Goal: Download file/media

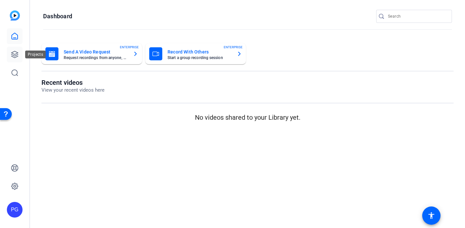
click at [16, 54] on icon at bounding box center [15, 55] width 8 height 8
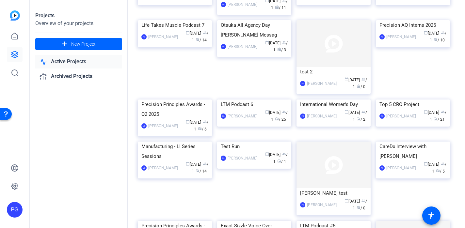
scroll to position [114, 0]
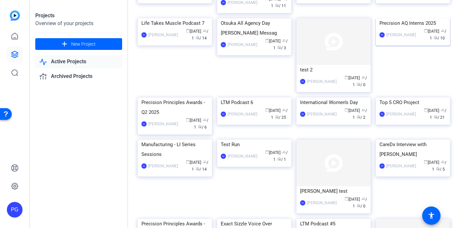
click at [410, 18] on img at bounding box center [413, 18] width 74 height 0
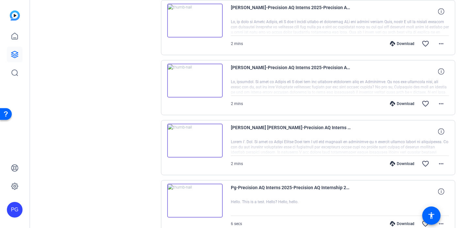
scroll to position [446, 0]
click at [419, 131] on div "[PERSON_NAME] [PERSON_NAME]-Precision AQ Interns 2025-Precision AQ Internship 2…" at bounding box center [340, 133] width 219 height 16
click at [439, 165] on mat-icon "more_horiz" at bounding box center [442, 165] width 8 height 8
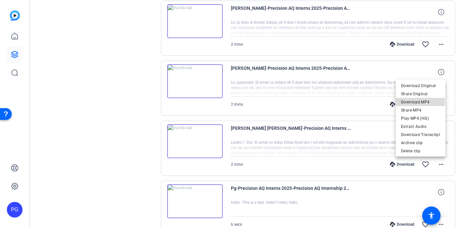
click at [413, 101] on span "Download MP4" at bounding box center [420, 102] width 39 height 8
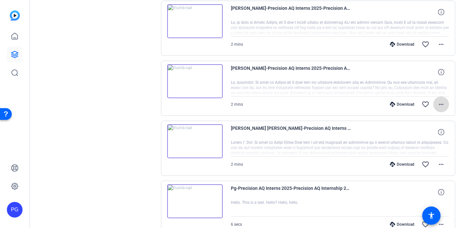
click at [440, 104] on mat-icon "more_horiz" at bounding box center [442, 105] width 8 height 8
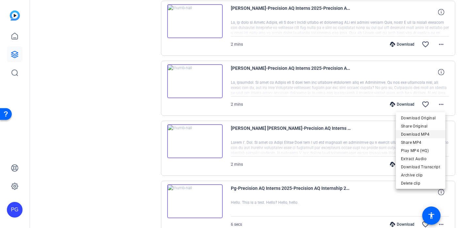
click at [417, 134] on span "Download MP4" at bounding box center [420, 135] width 39 height 8
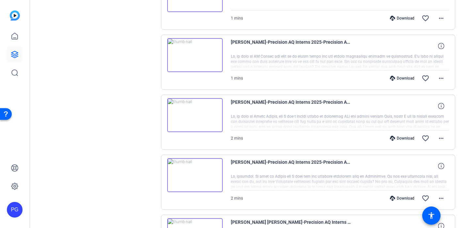
scroll to position [342, 0]
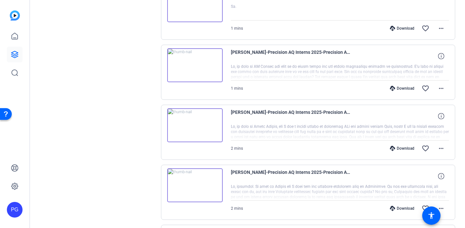
click at [422, 117] on div "[PERSON_NAME]-Precision AQ Interns 2025-Precision AQ Internship 2025-1753974740…" at bounding box center [340, 117] width 219 height 16
click at [438, 149] on mat-icon "more_horiz" at bounding box center [442, 149] width 8 height 8
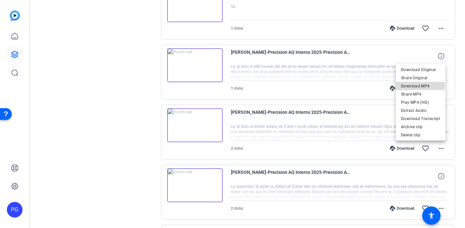
click at [416, 86] on span "Download MP4" at bounding box center [420, 86] width 39 height 8
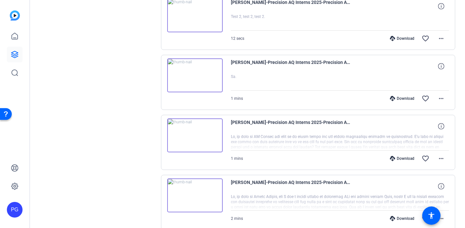
scroll to position [258, 0]
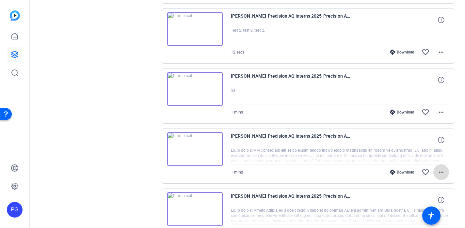
click at [439, 173] on mat-icon "more_horiz" at bounding box center [442, 173] width 8 height 8
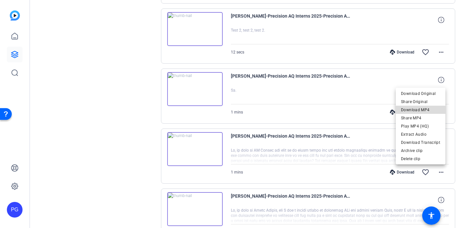
click at [423, 110] on span "Download MP4" at bounding box center [420, 110] width 39 height 8
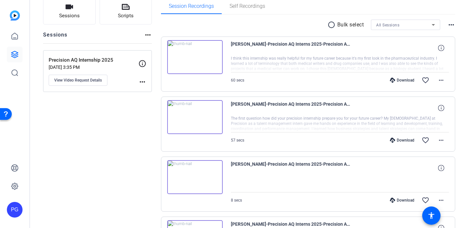
scroll to position [41, 0]
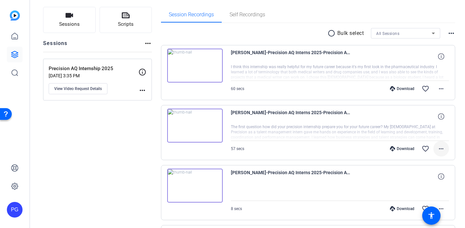
click at [438, 147] on mat-icon "more_horiz" at bounding box center [442, 149] width 8 height 8
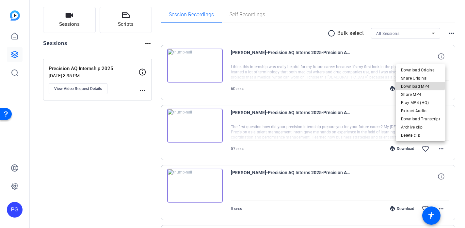
click at [418, 85] on span "Download MP4" at bounding box center [420, 87] width 39 height 8
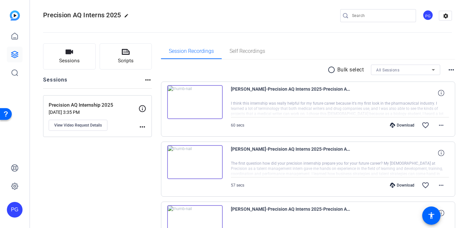
scroll to position [0, 0]
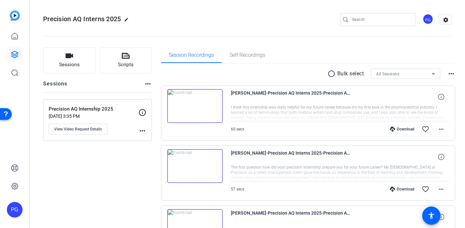
click at [302, 10] on div "Precision AQ Interns 2025 edit PG settings" at bounding box center [247, 19] width 409 height 49
click at [438, 127] on mat-icon "more_horiz" at bounding box center [442, 130] width 8 height 8
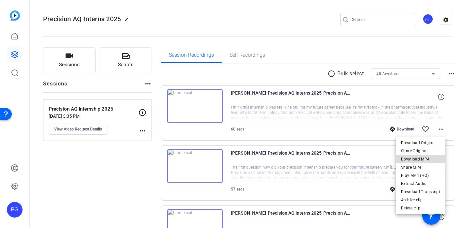
click at [426, 159] on span "Download MP4" at bounding box center [420, 160] width 39 height 8
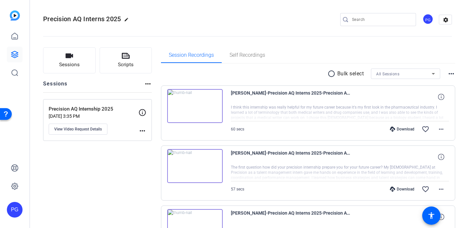
click at [193, 166] on img at bounding box center [195, 166] width 56 height 34
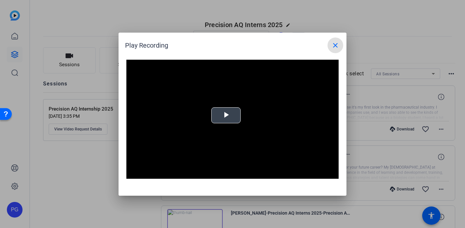
click at [226, 115] on span "Video Player" at bounding box center [226, 115] width 0 height 0
click at [336, 45] on mat-icon "close" at bounding box center [336, 46] width 8 height 8
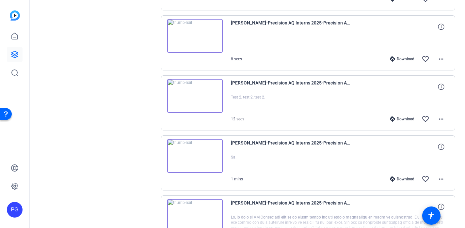
scroll to position [193, 0]
